Goal: Book appointment/travel/reservation

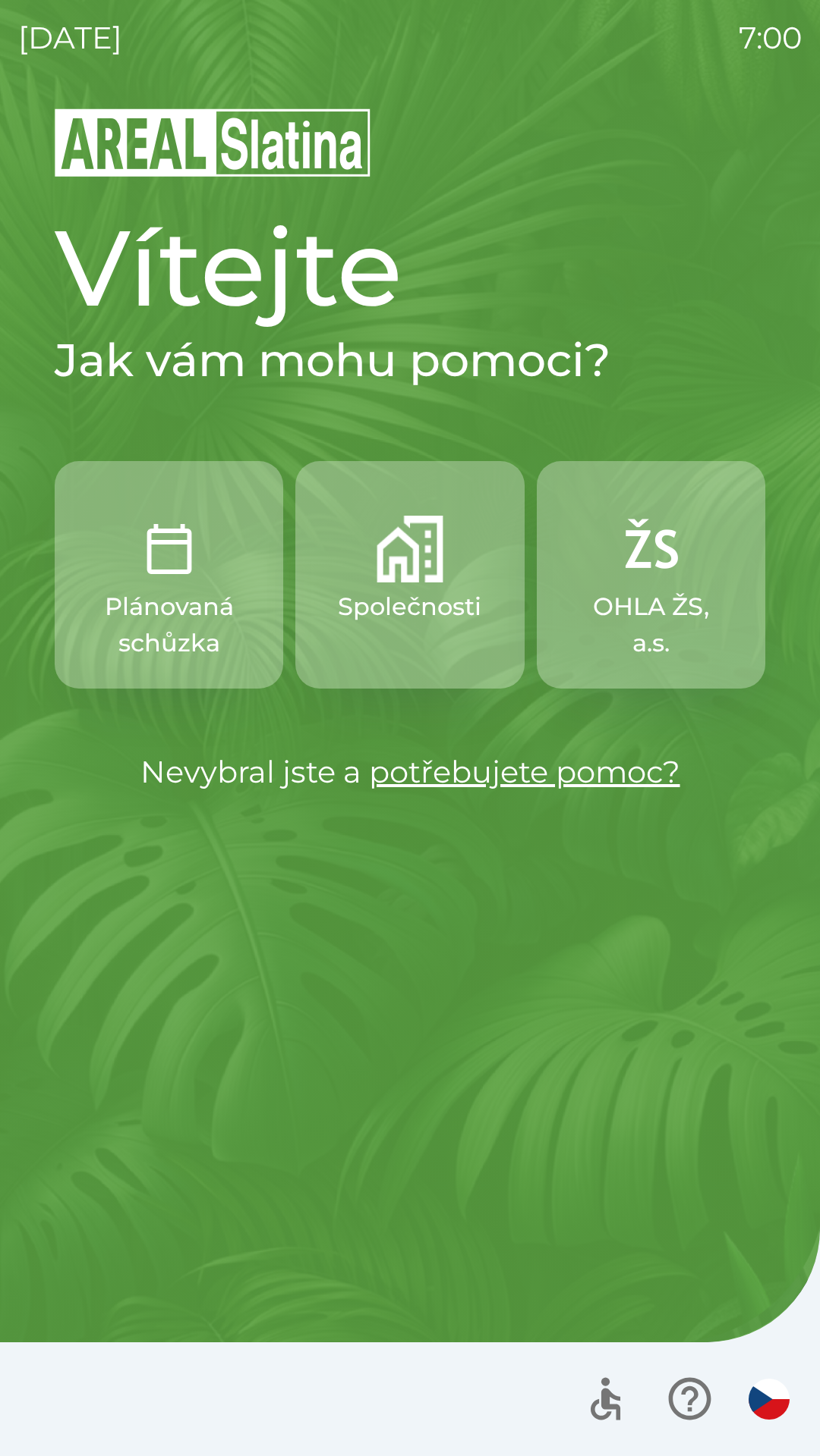
click at [289, 1315] on div "Vítejte Jak vám mohu pomoci? Plánovaná schůzka Společnosti OHLA ŽS, a.s. Nevybr…" at bounding box center [410, 780] width 783 height 1350
click at [145, 1451] on div at bounding box center [410, 1399] width 820 height 113
click at [774, 1168] on div "Vítejte Jak vám mohu pomoci? Plánovaná schůzka Společnosti OHLA ŽS, a.s. Nevybr…" at bounding box center [410, 780] width 783 height 1350
click at [809, 1374] on div at bounding box center [410, 1399] width 820 height 113
click at [354, 609] on p "Společnosti" at bounding box center [409, 606] width 143 height 36
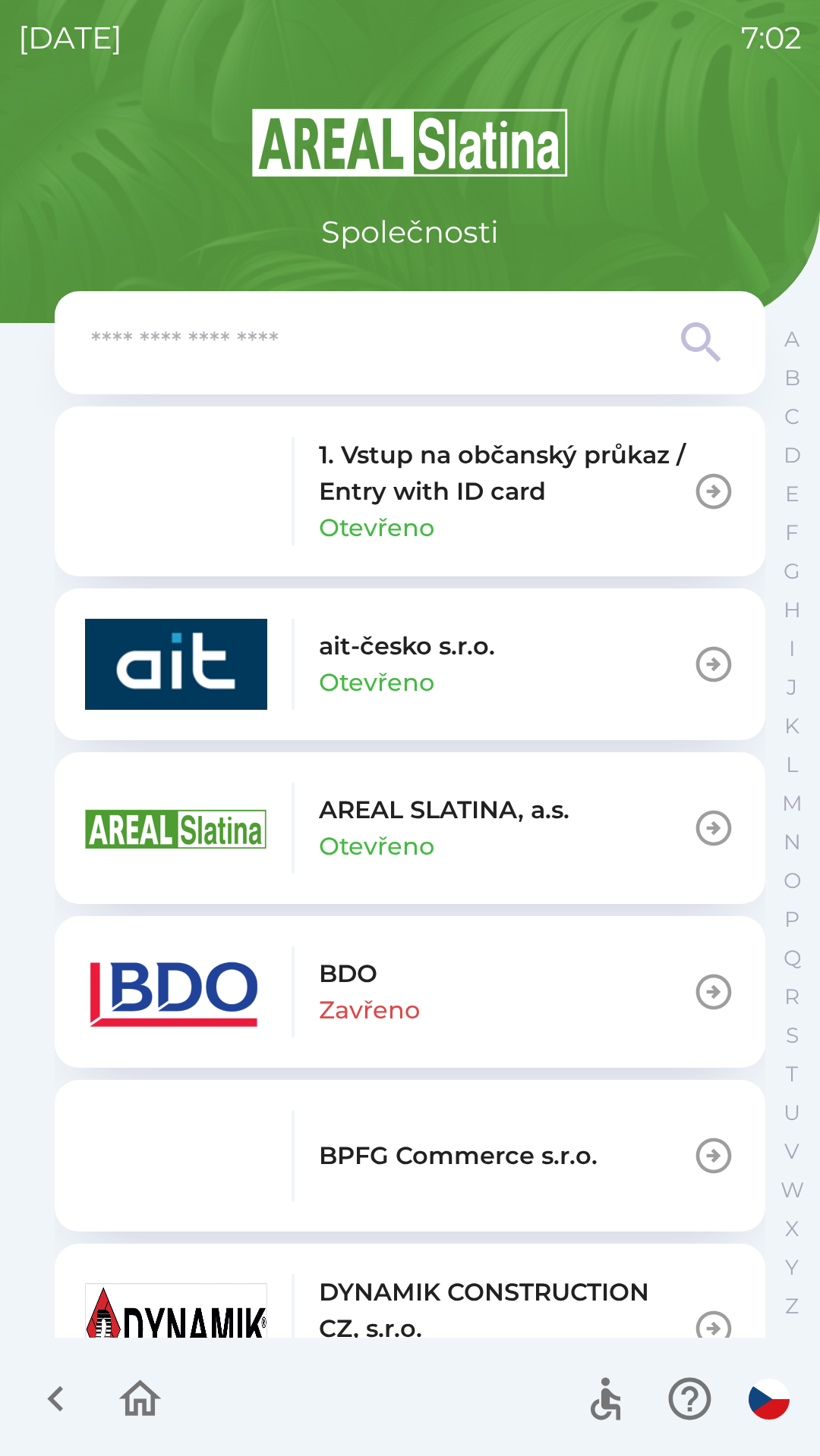
click at [352, 515] on p "Otevřeno" at bounding box center [377, 528] width 115 height 36
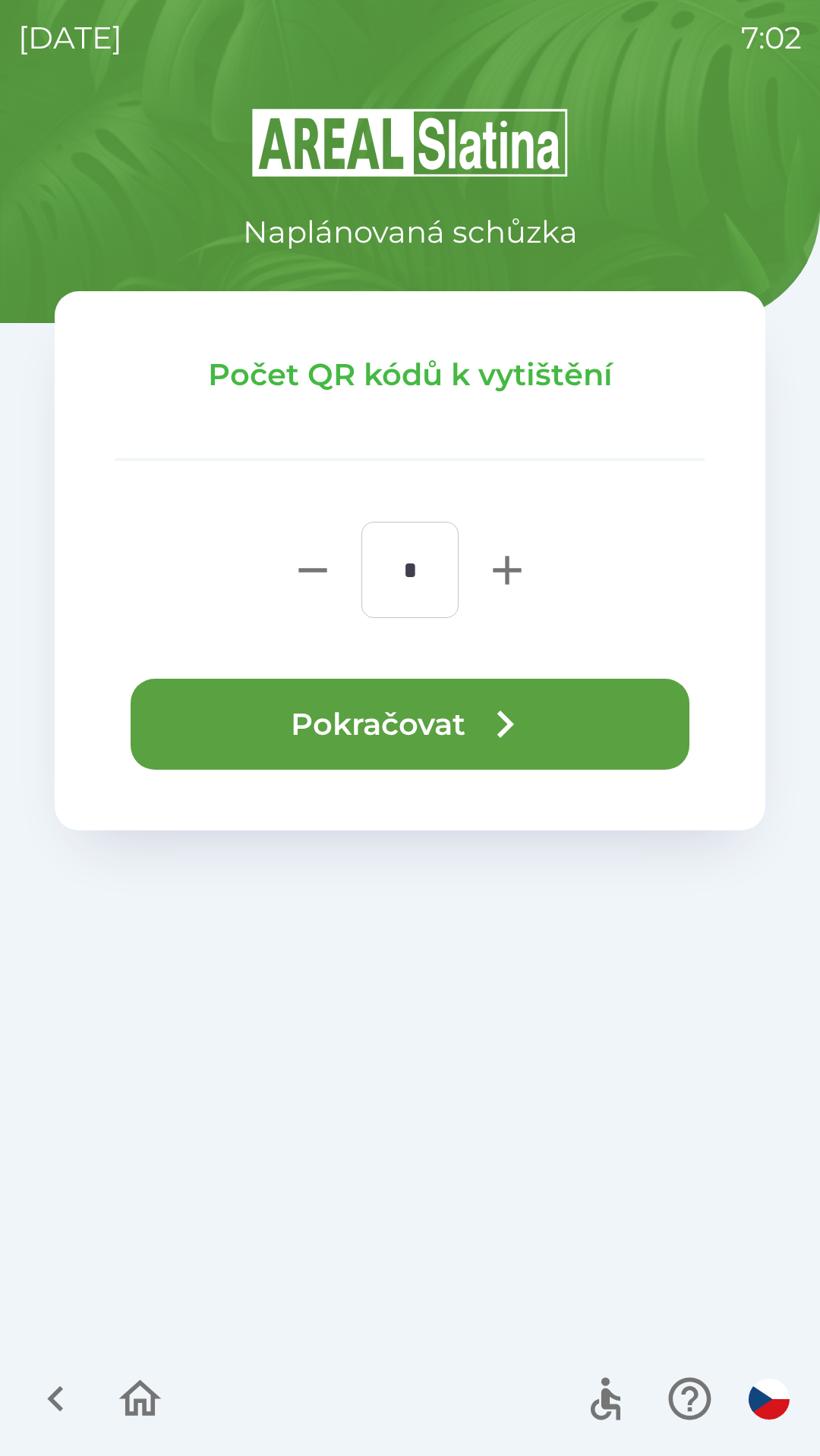
click at [292, 716] on button "Pokračovat" at bounding box center [409, 725] width 559 height 91
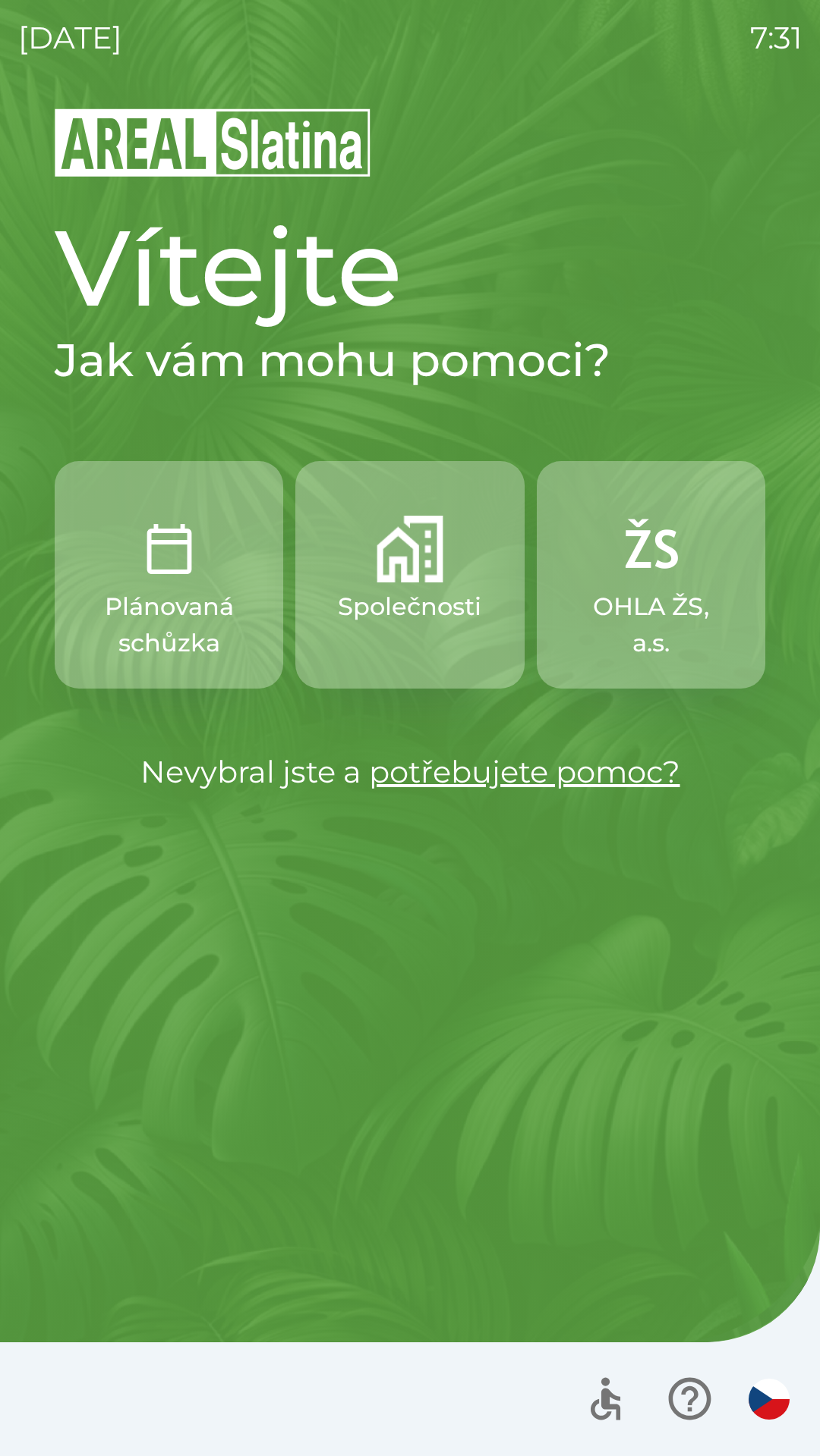
click at [464, 605] on p "Společnosti" at bounding box center [409, 606] width 143 height 36
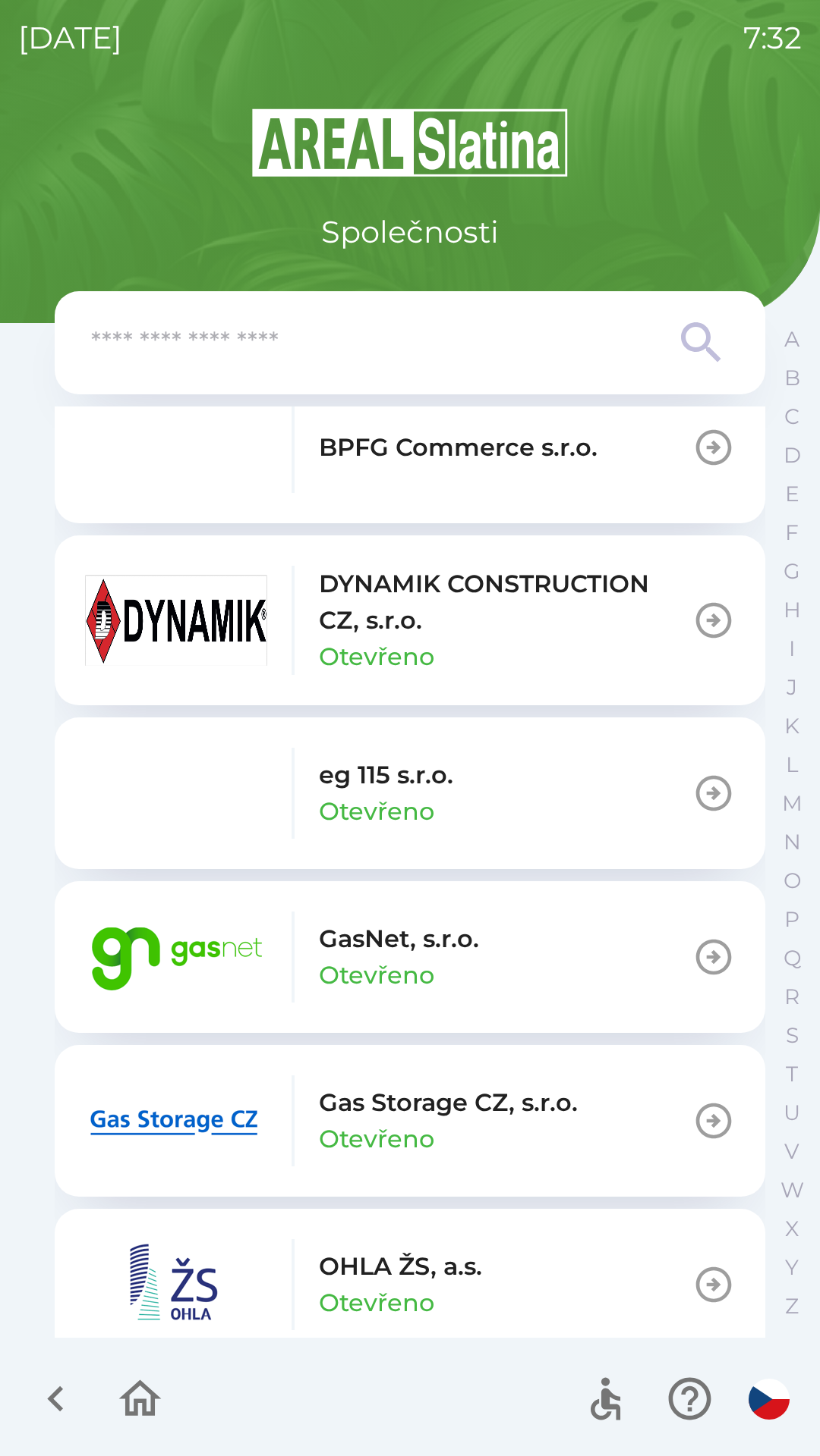
scroll to position [704, 0]
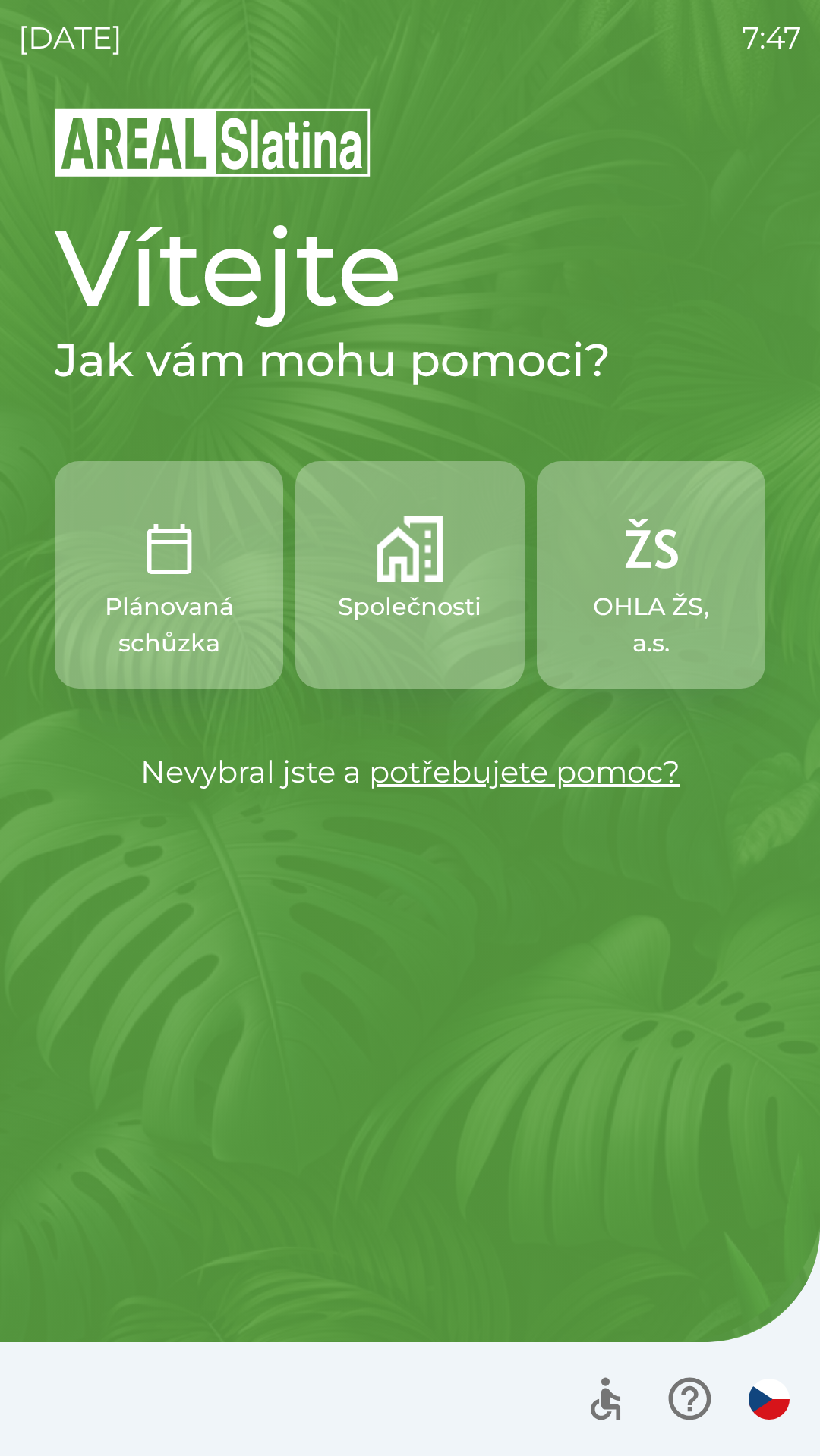
click at [374, 604] on p "Společnosti" at bounding box center [409, 606] width 143 height 36
